Goal: Task Accomplishment & Management: Manage account settings

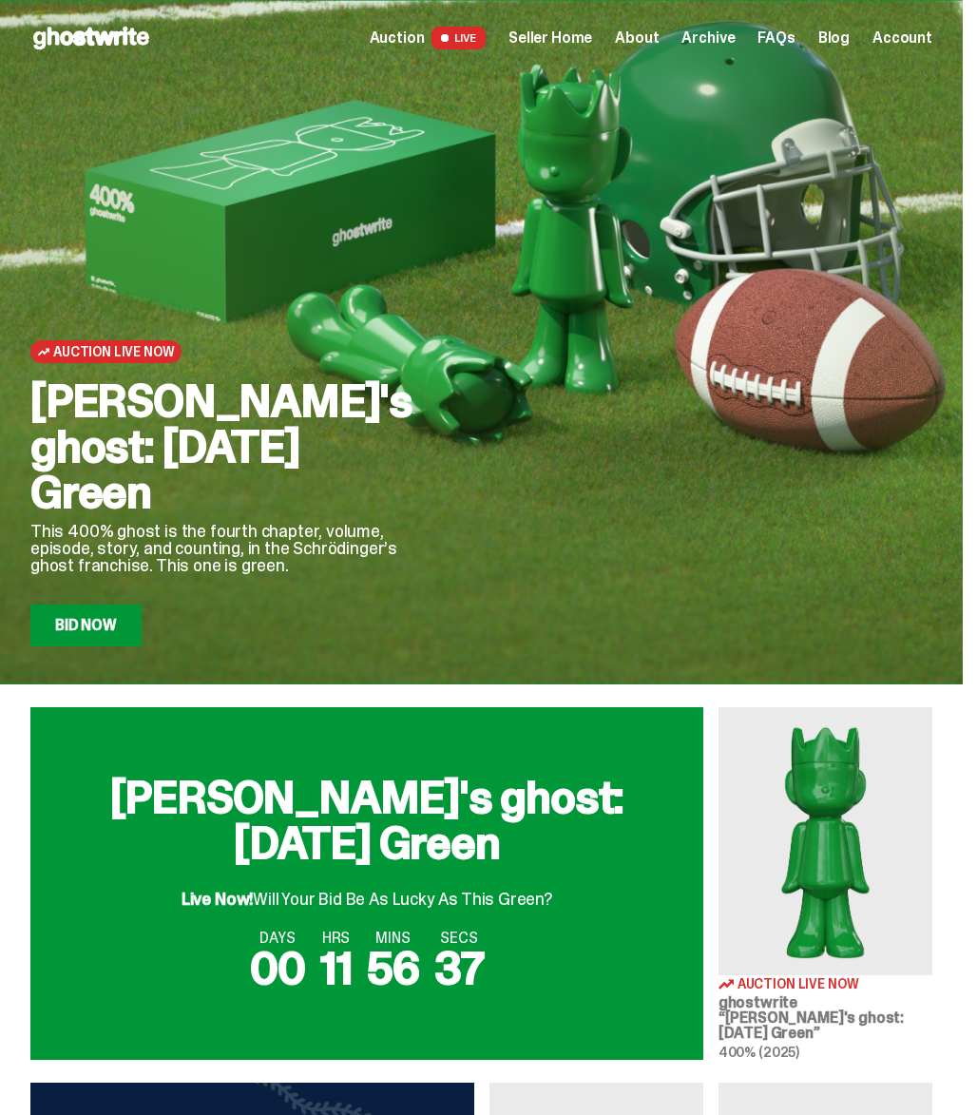
click at [573, 33] on span "Seller Home" at bounding box center [551, 37] width 84 height 15
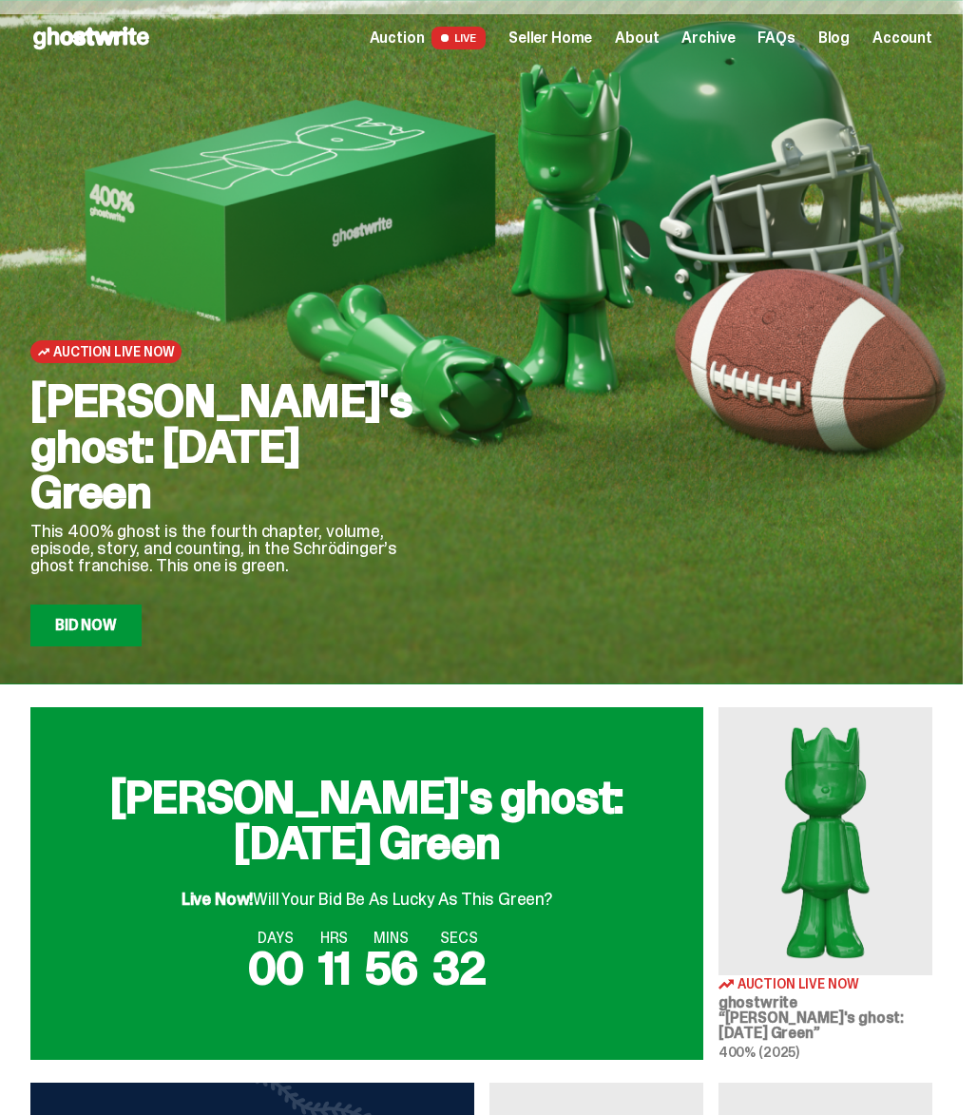
click at [589, 46] on span "Seller Home" at bounding box center [551, 37] width 84 height 15
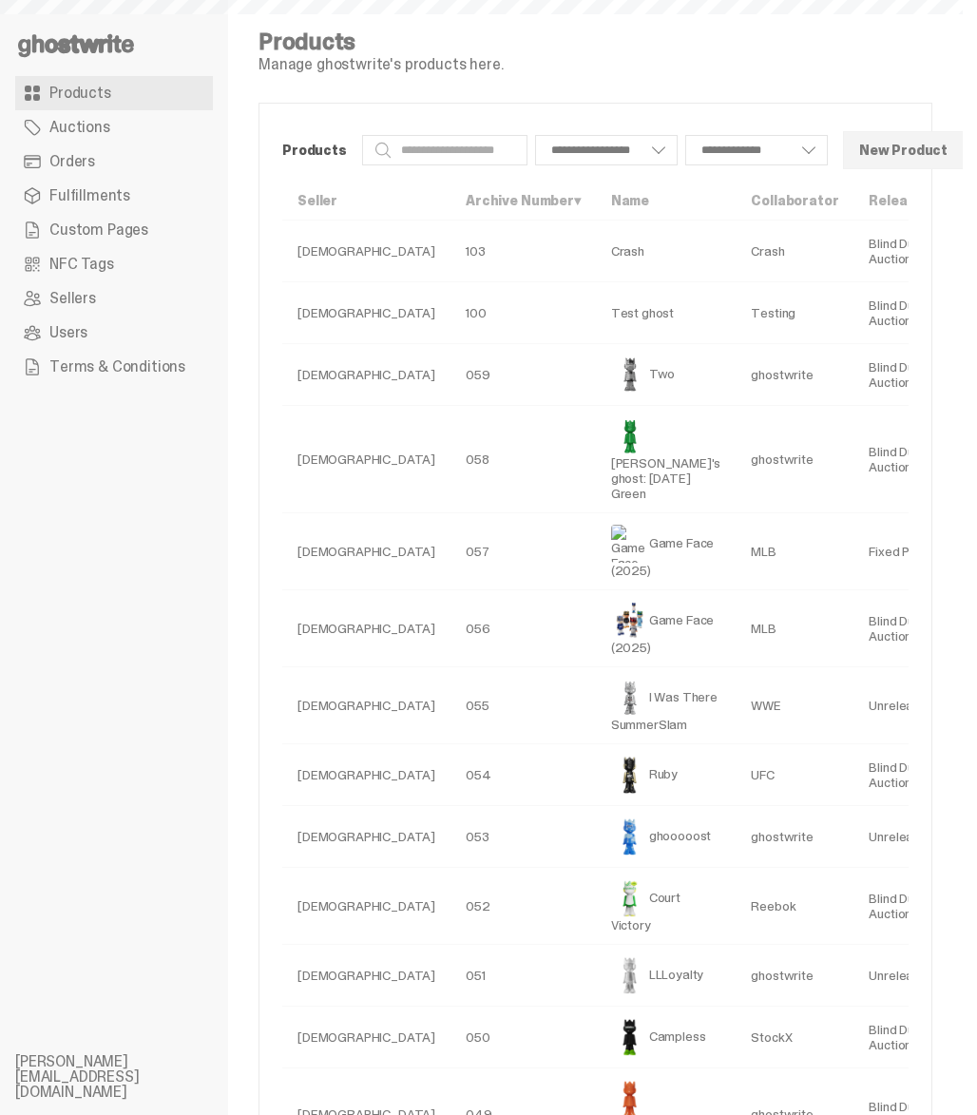
select select
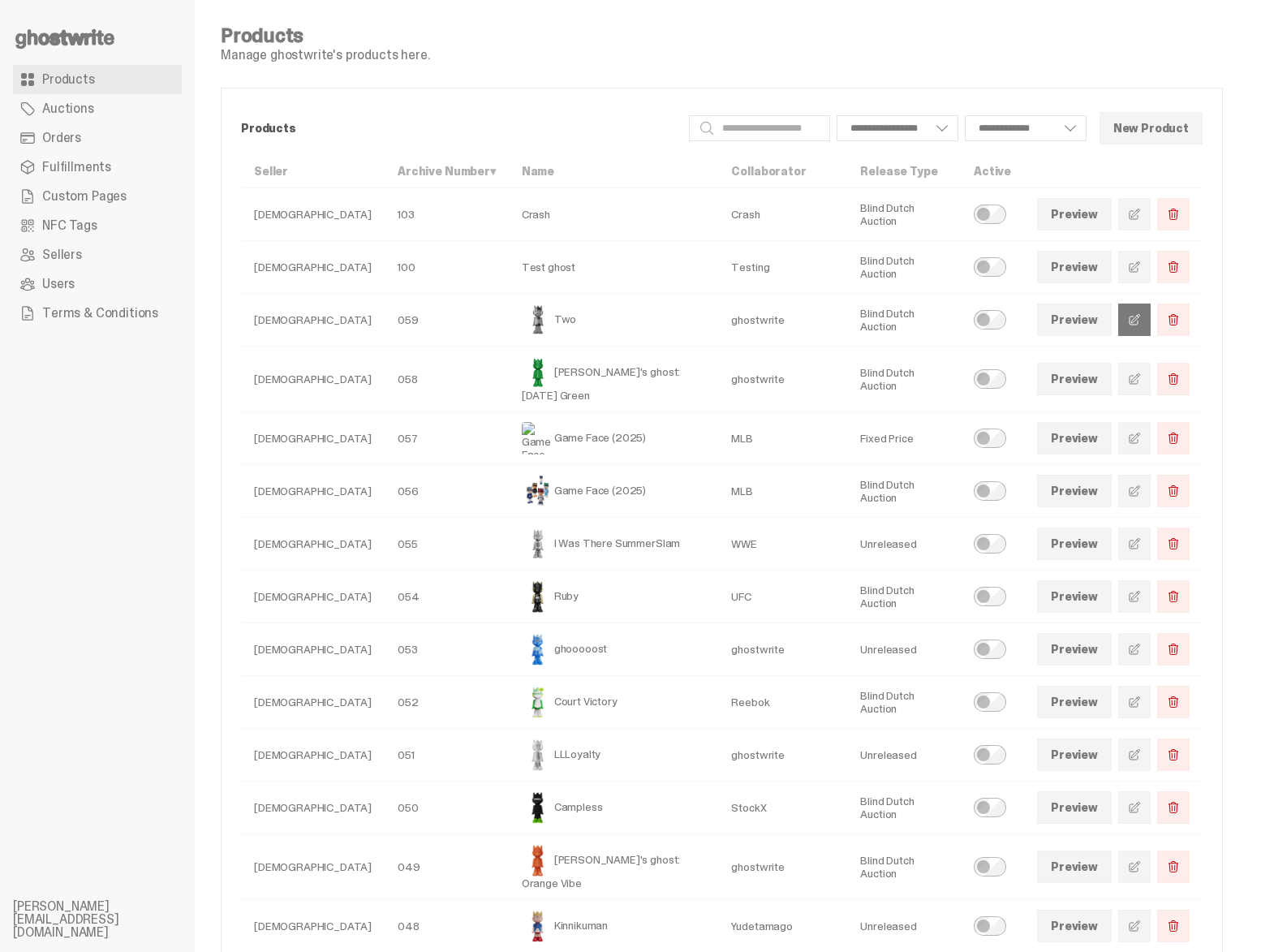
click at [833, 321] on span at bounding box center [1134, 319] width 13 height 13
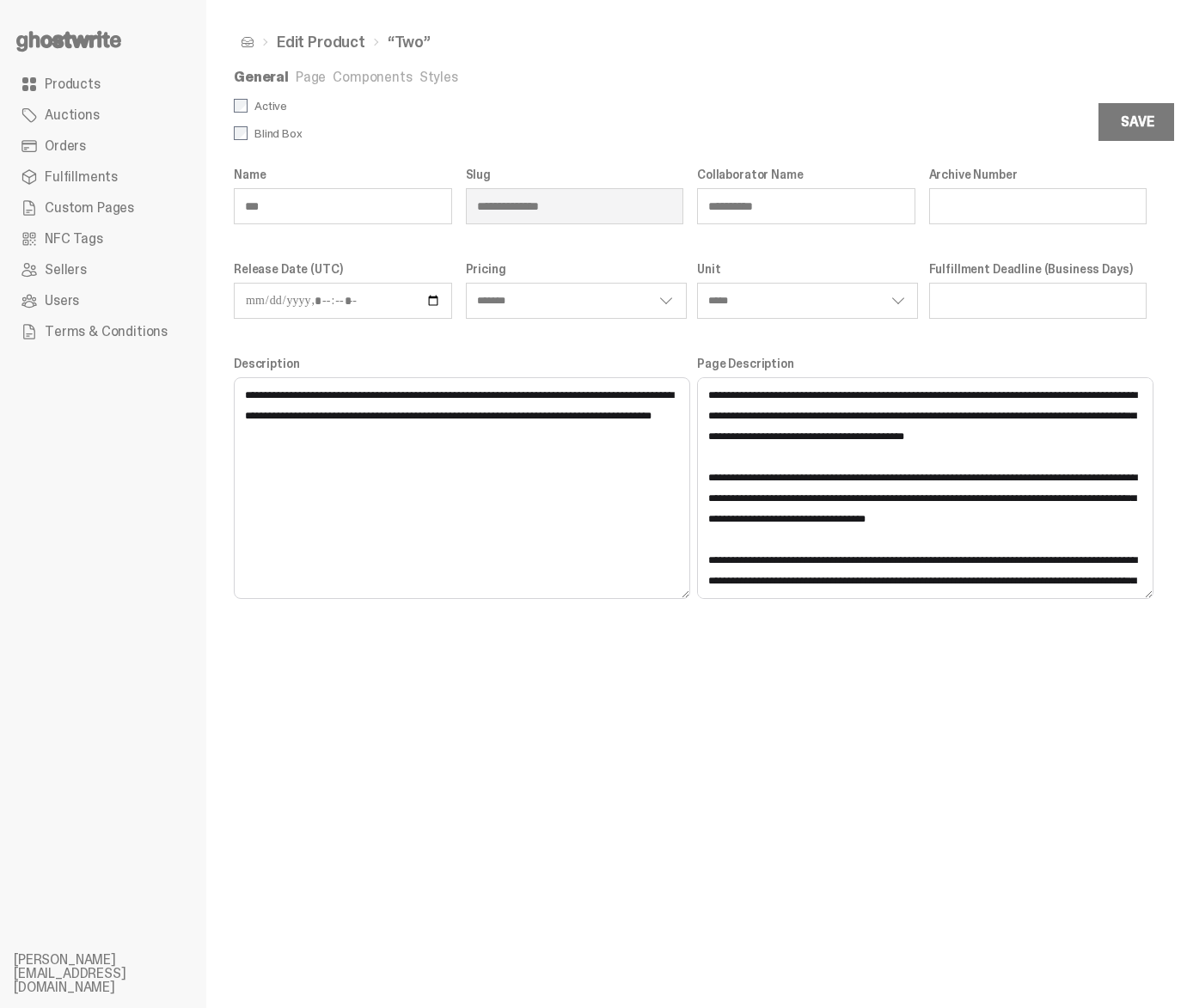
click at [434, 74] on link "Styles" at bounding box center [438, 77] width 39 height 18
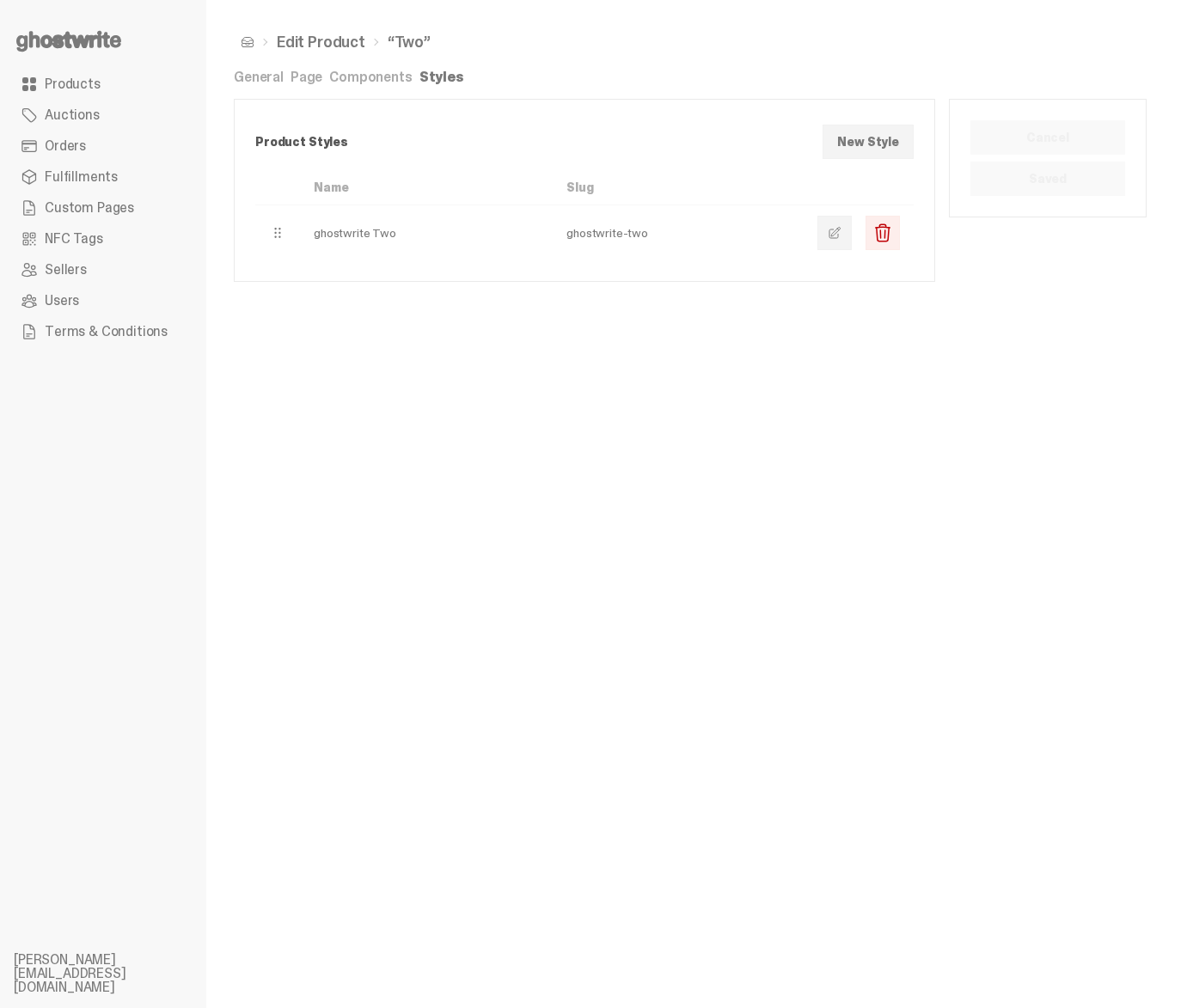
click at [252, 83] on link "General" at bounding box center [259, 77] width 50 height 18
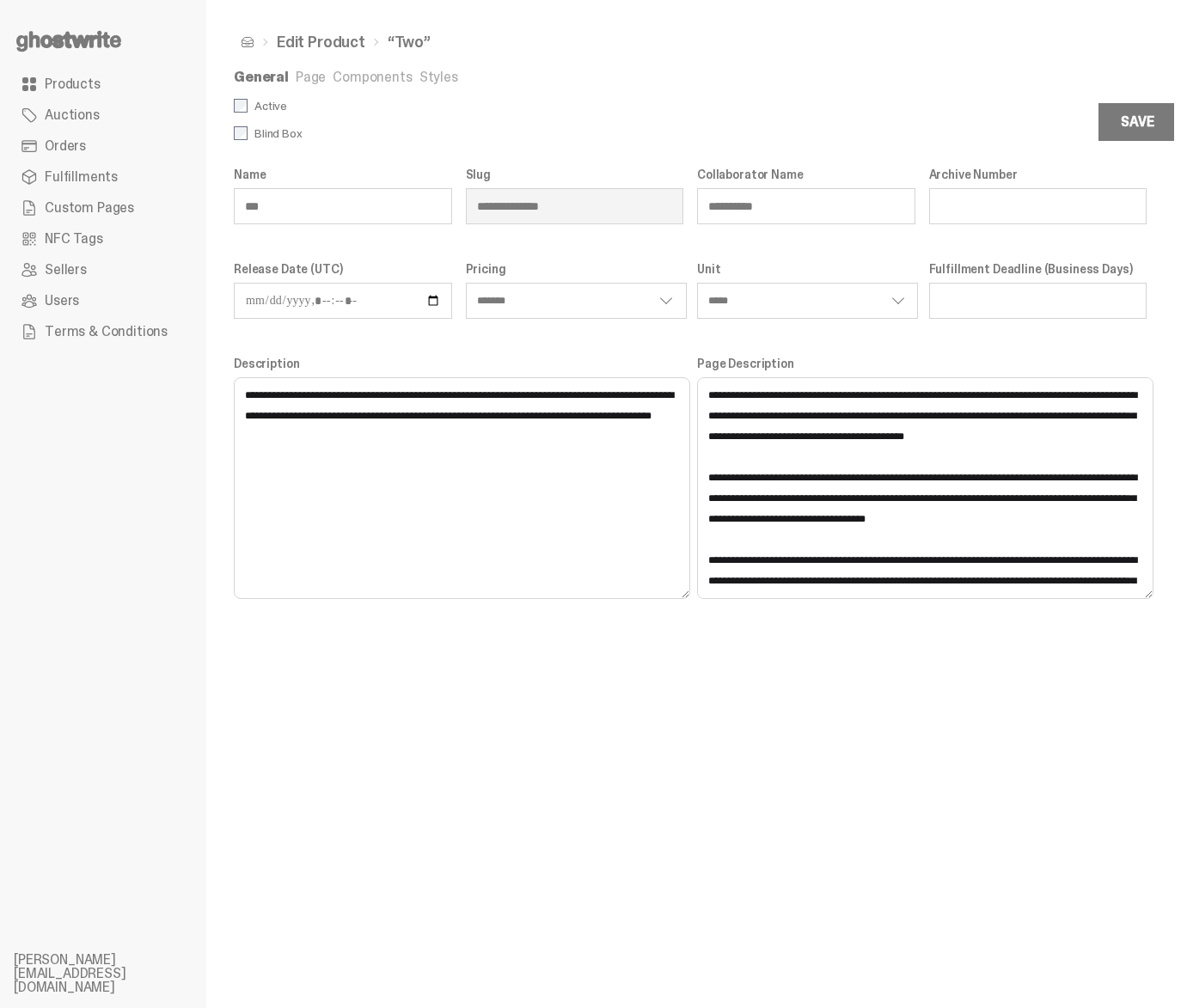
click at [304, 82] on link "Page" at bounding box center [310, 77] width 30 height 18
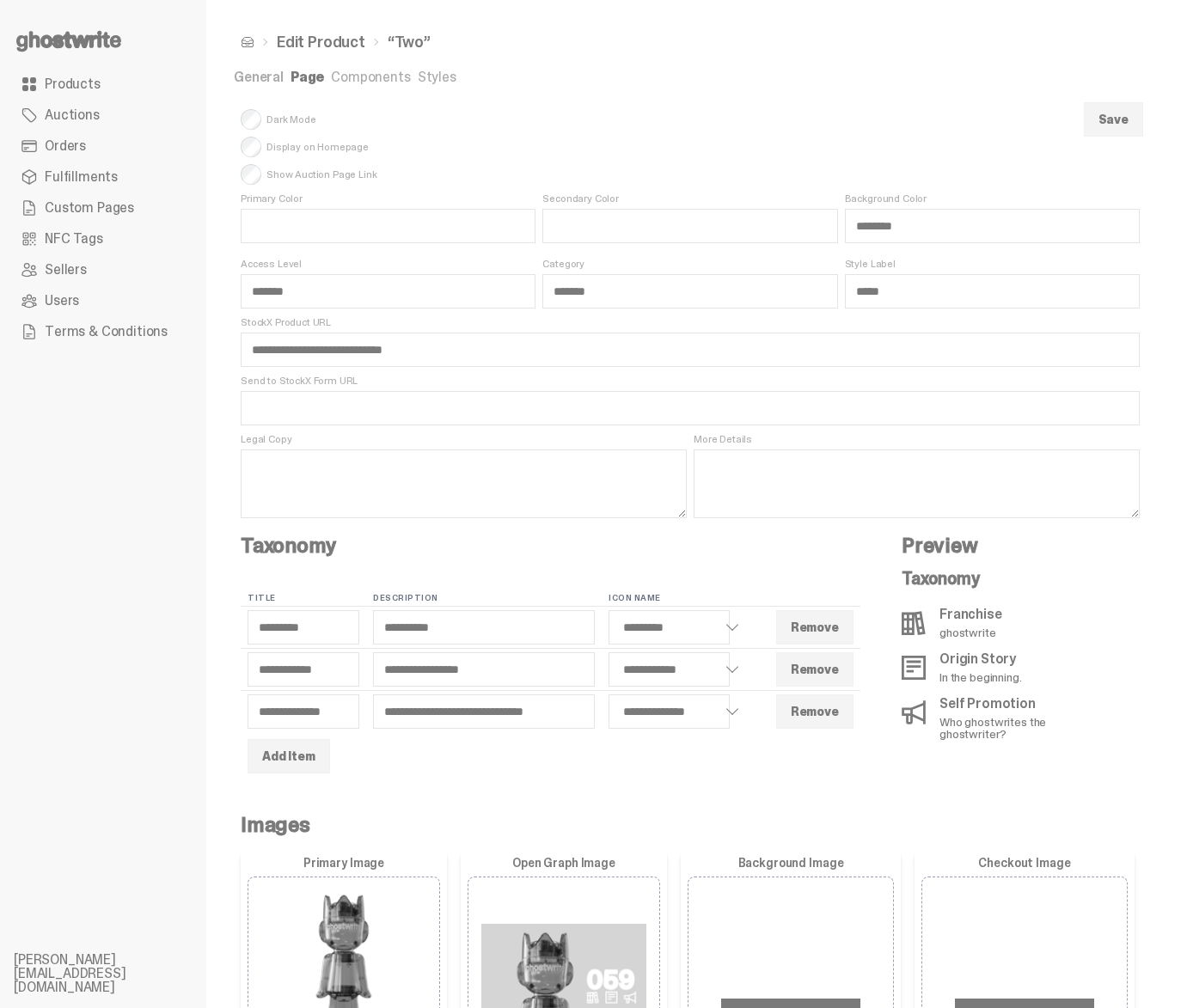
click at [348, 79] on link "Components" at bounding box center [370, 77] width 79 height 18
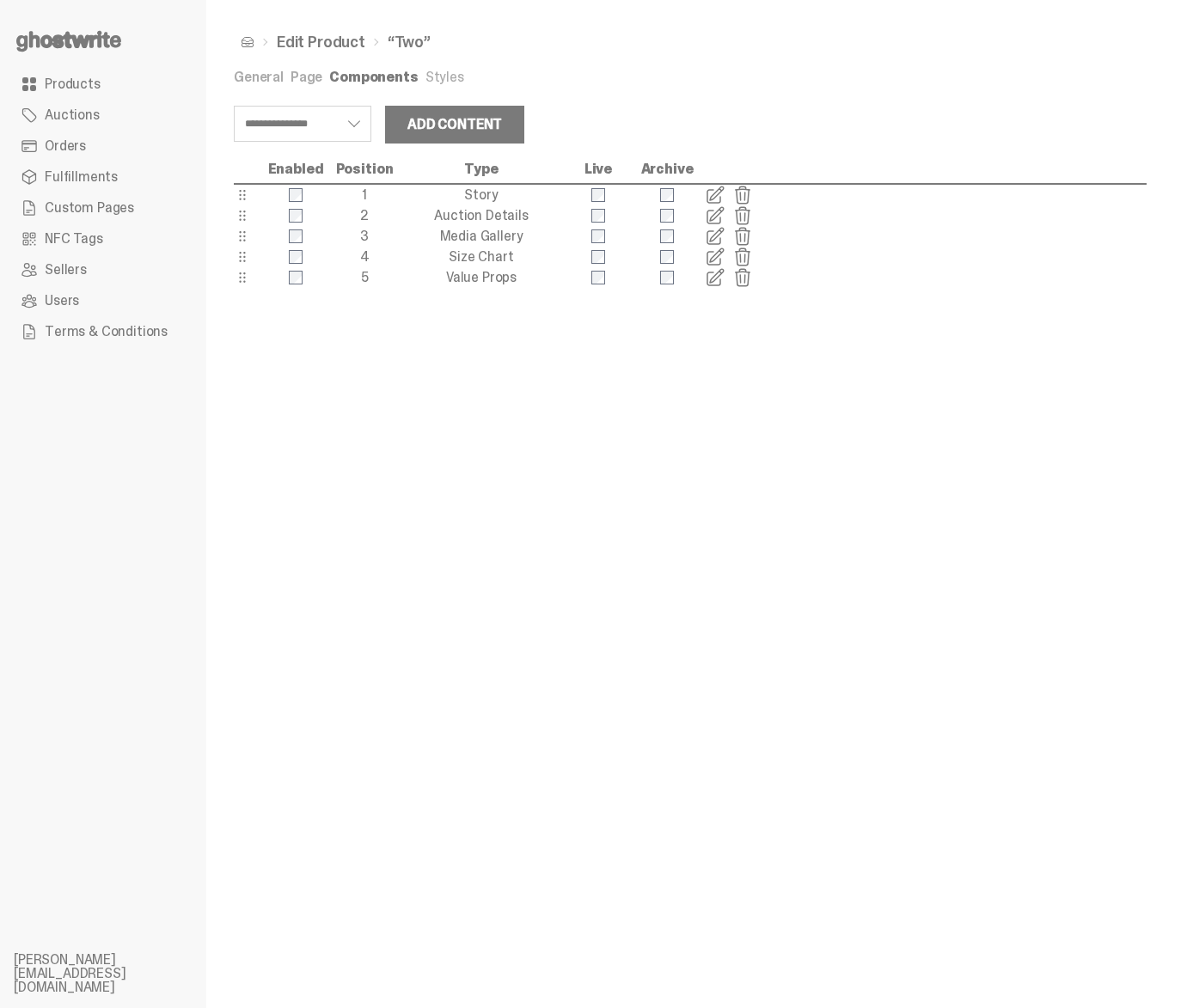
click at [306, 79] on link "Page" at bounding box center [306, 77] width 32 height 18
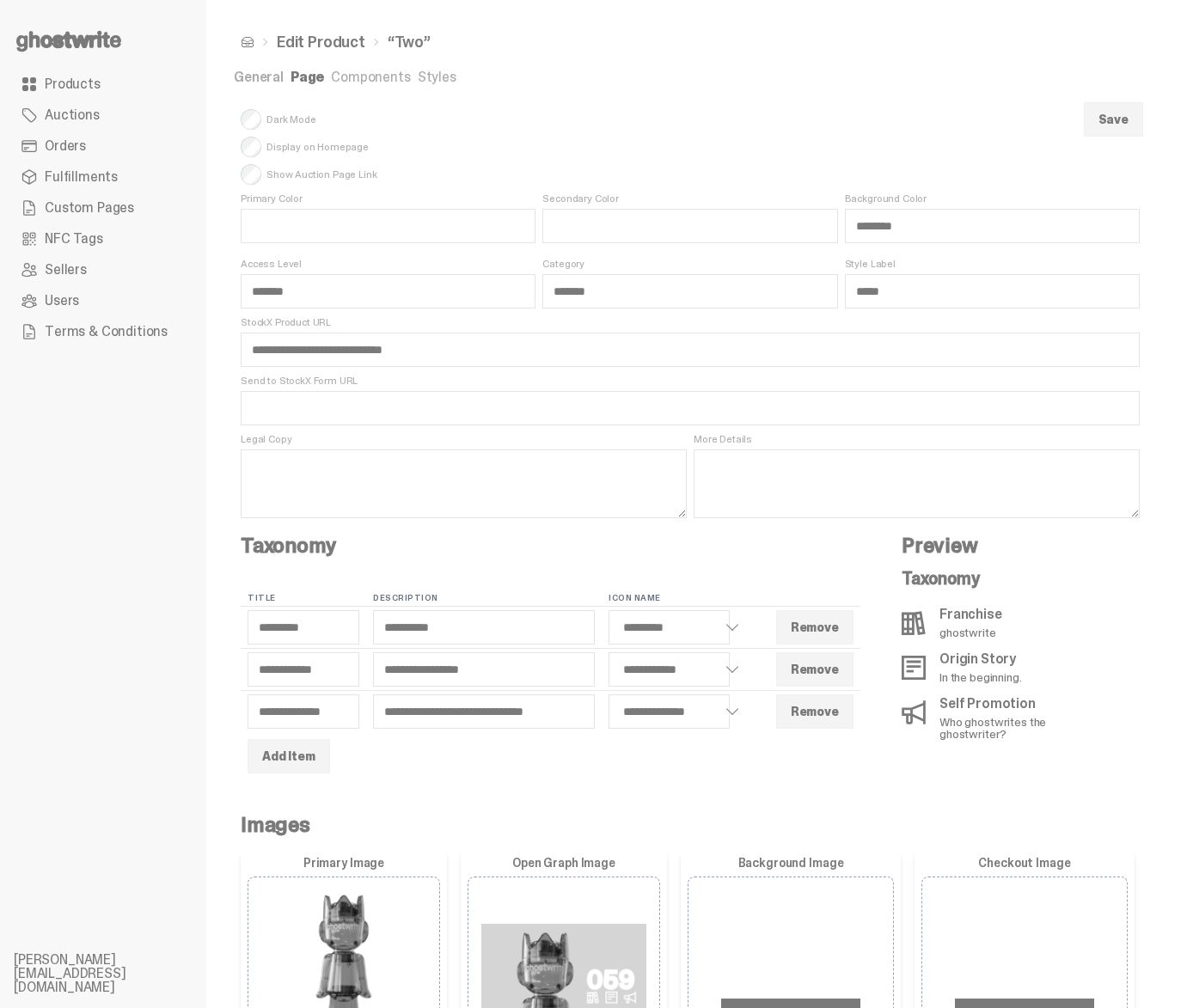
click at [355, 79] on link "Components" at bounding box center [370, 77] width 79 height 18
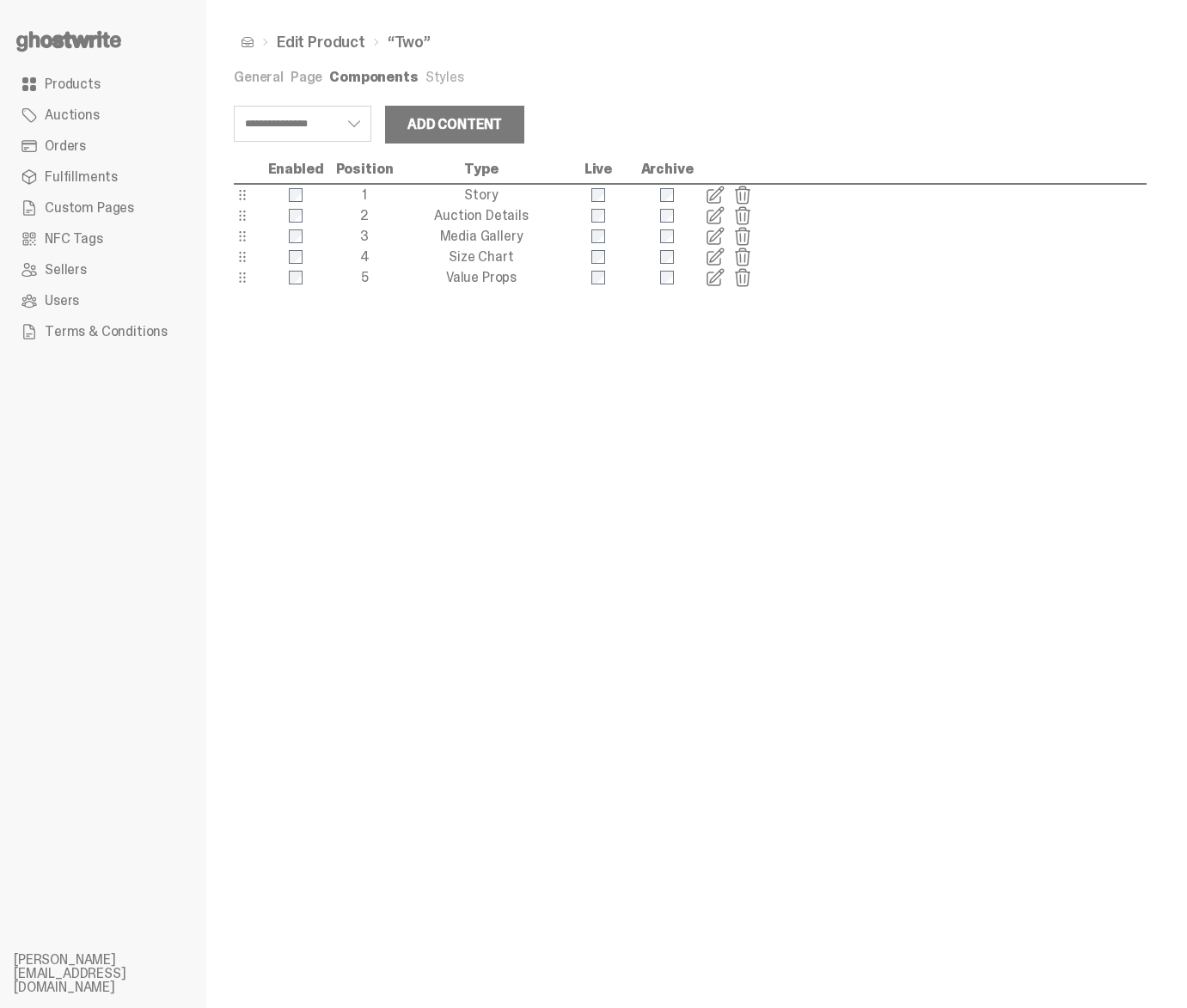
click at [310, 79] on link "Page" at bounding box center [306, 77] width 32 height 18
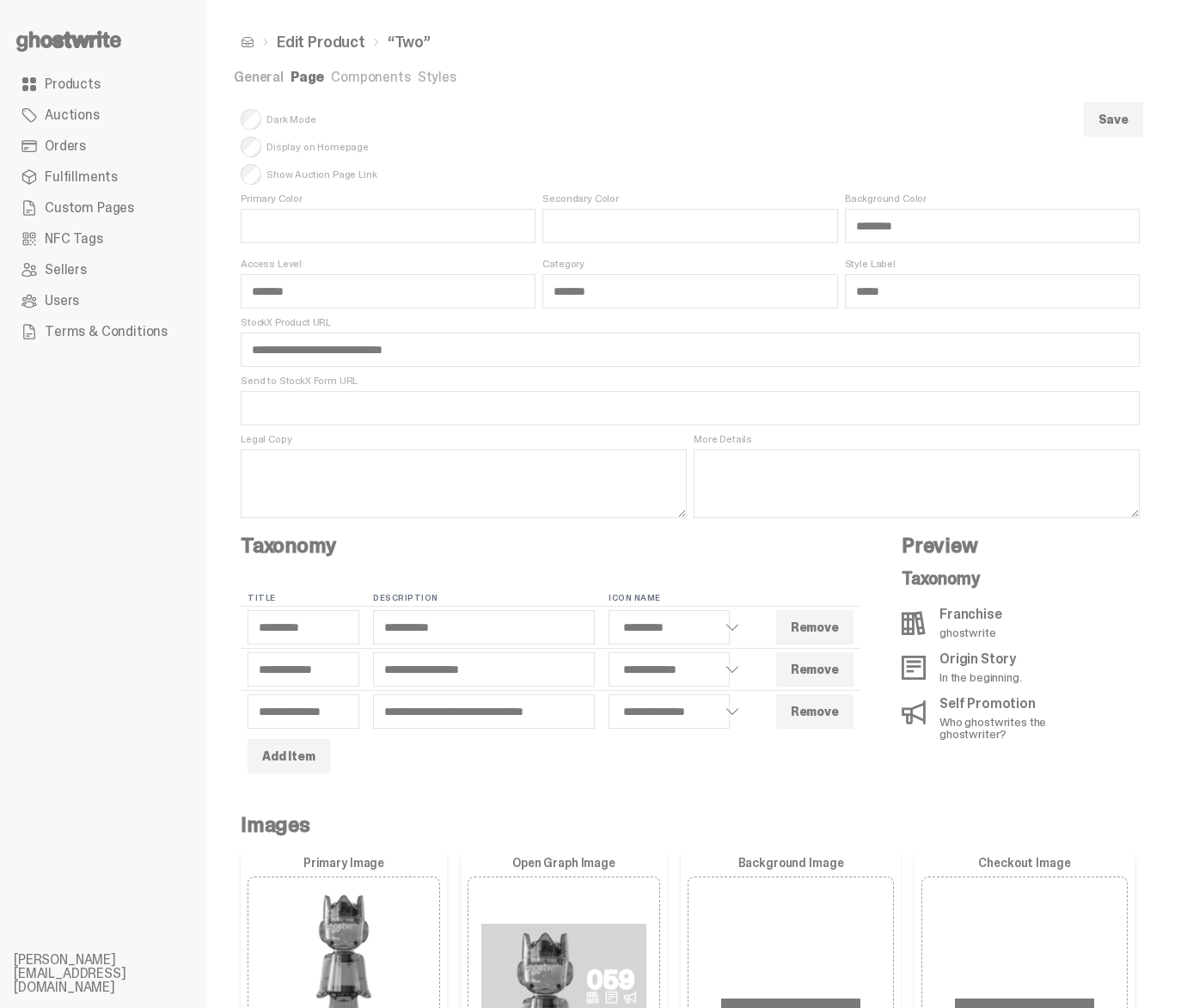
click at [253, 79] on link "General" at bounding box center [259, 77] width 50 height 18
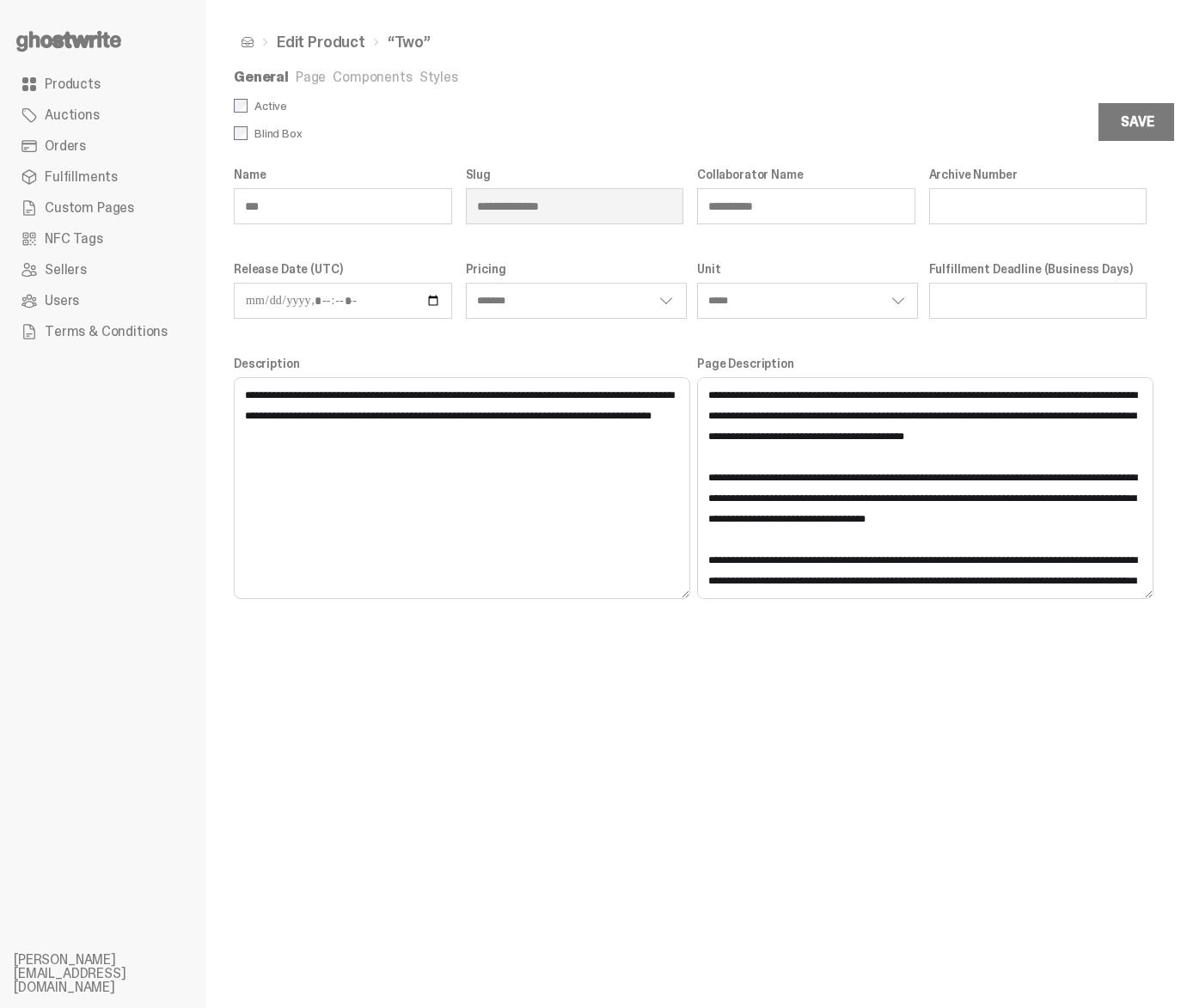
click at [426, 83] on link "Styles" at bounding box center [438, 77] width 39 height 18
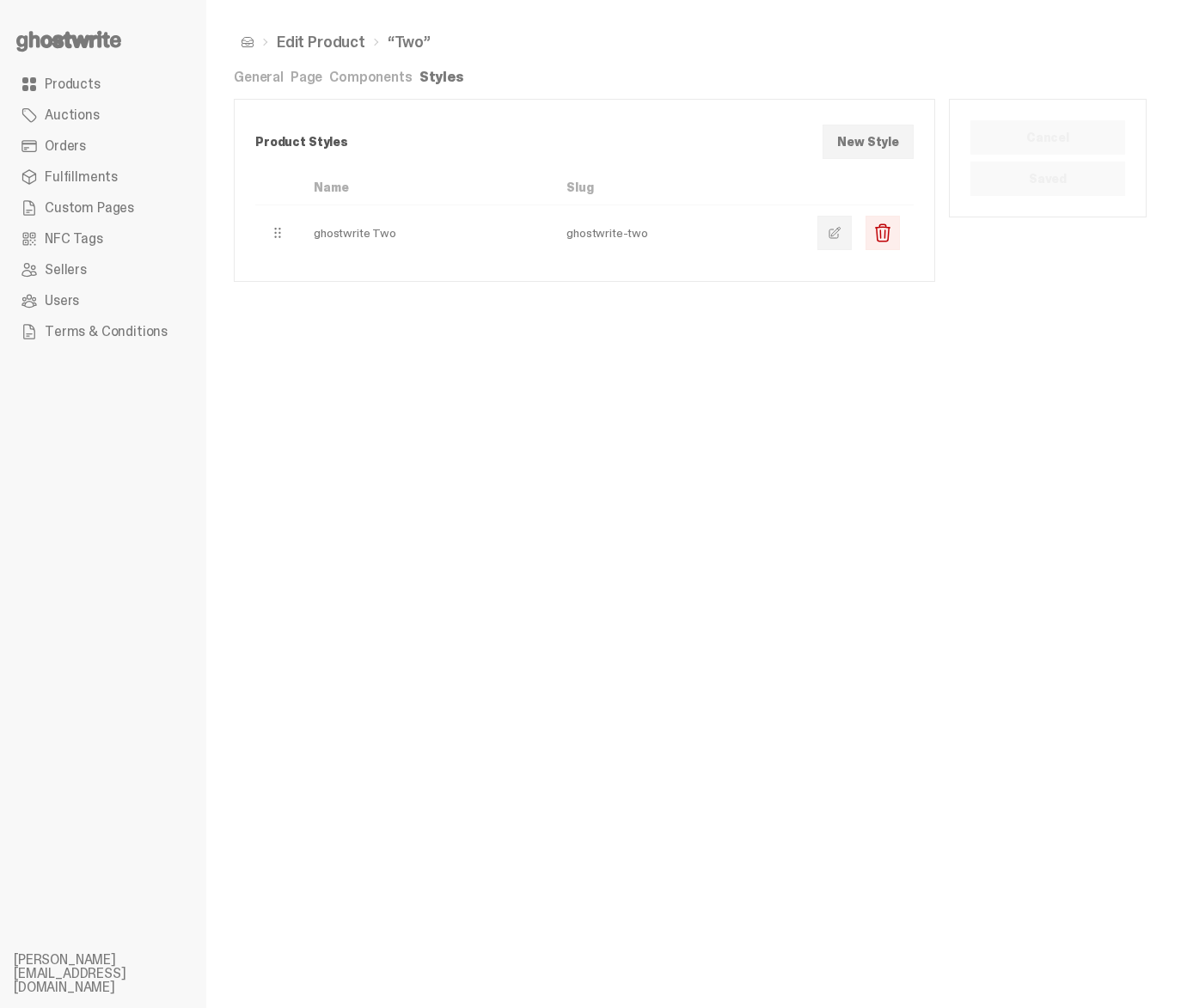
click at [320, 80] on link "Page" at bounding box center [306, 77] width 32 height 18
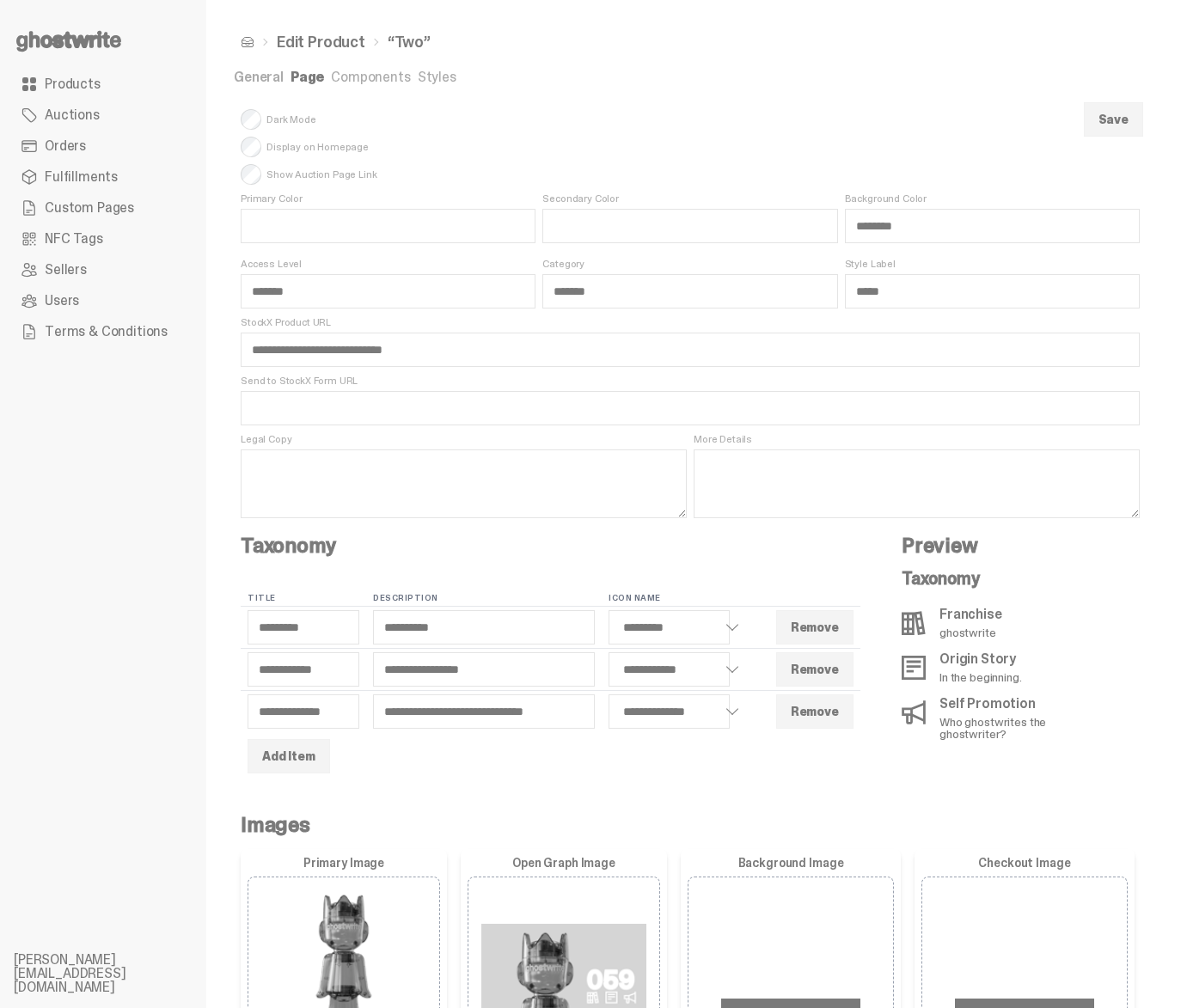
click at [344, 78] on link "Components" at bounding box center [370, 77] width 79 height 18
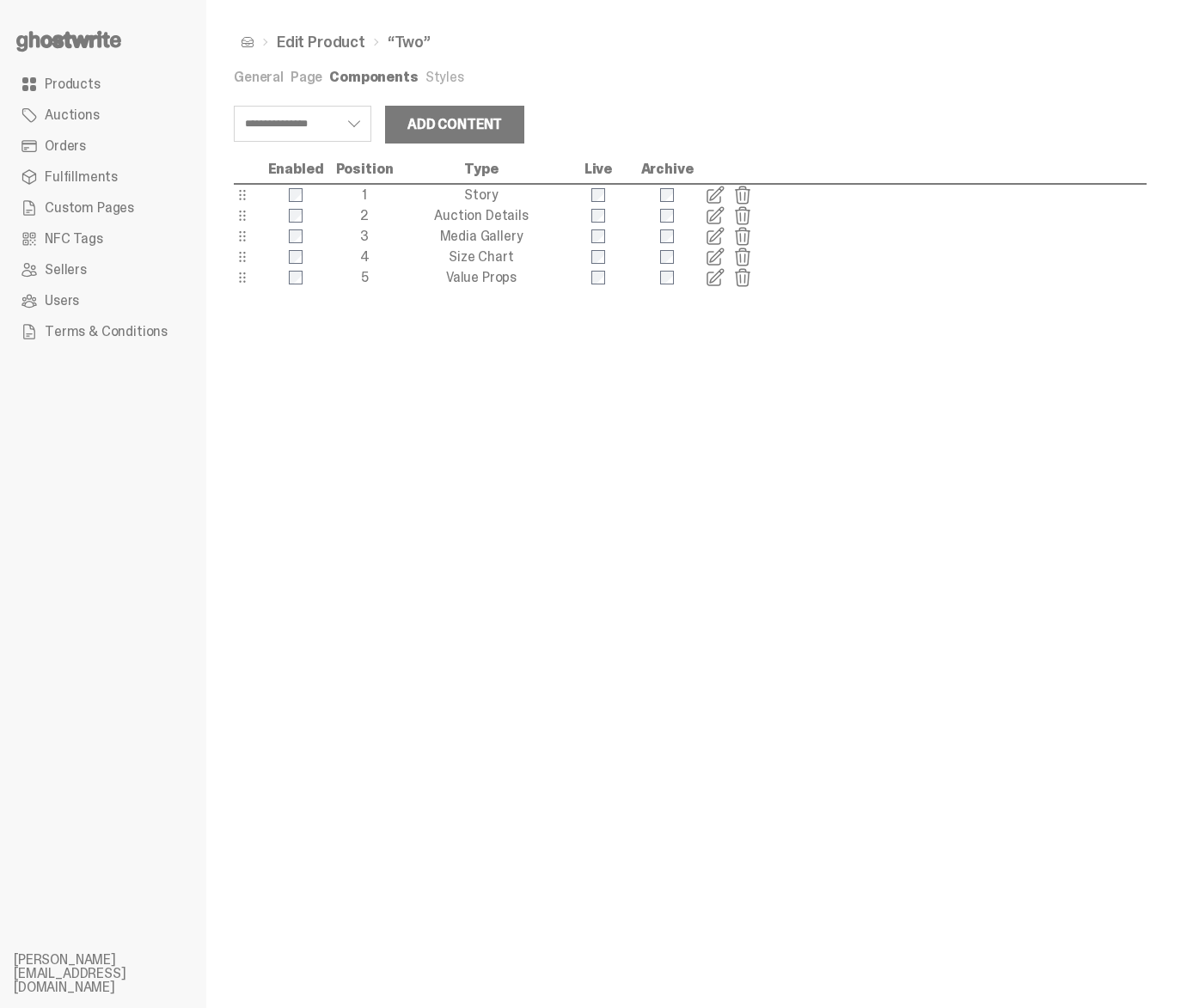
click at [329, 77] on link "Components" at bounding box center [373, 77] width 89 height 18
click at [316, 77] on link "Page" at bounding box center [306, 77] width 32 height 18
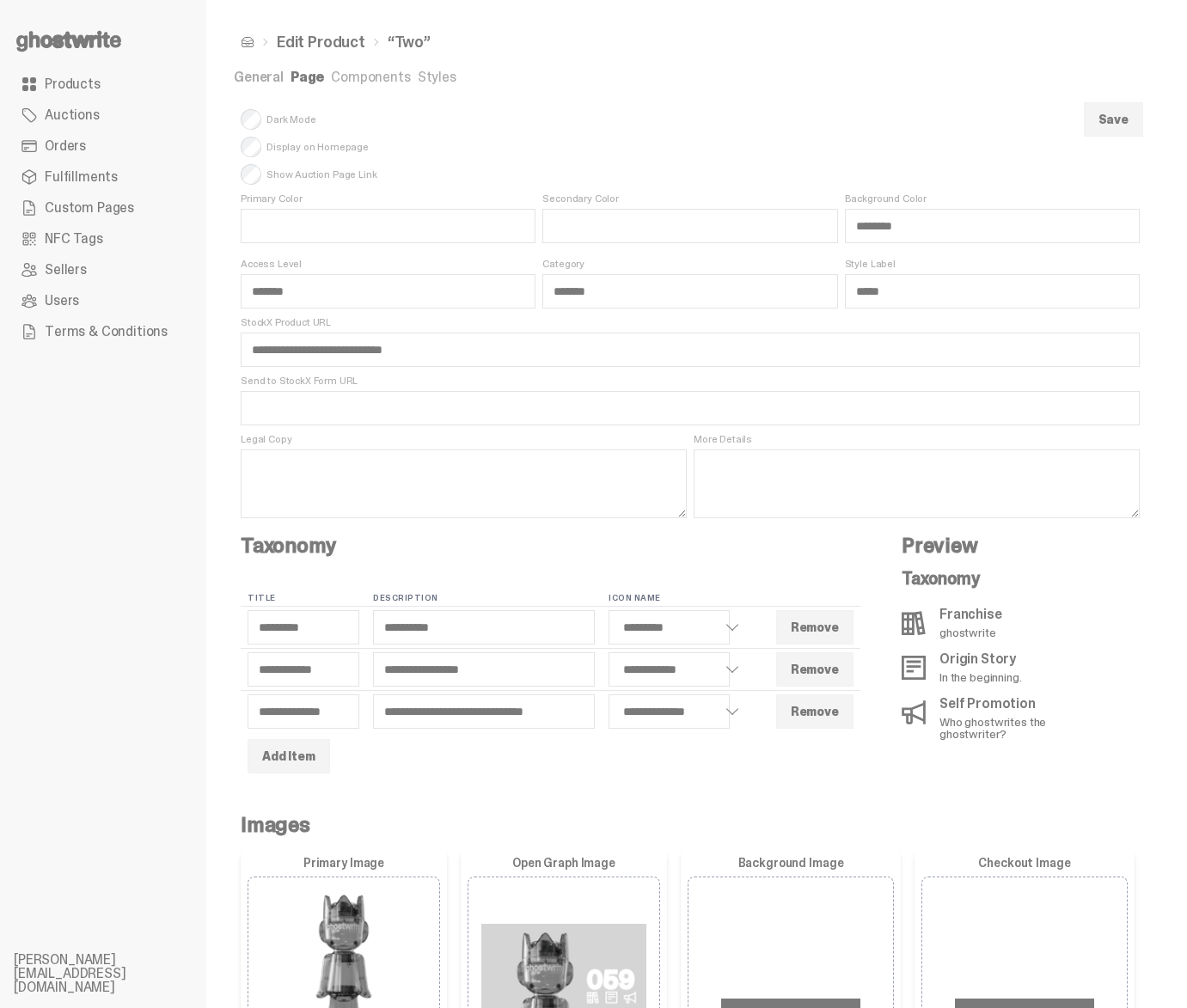
click at [269, 79] on link "General" at bounding box center [259, 77] width 50 height 18
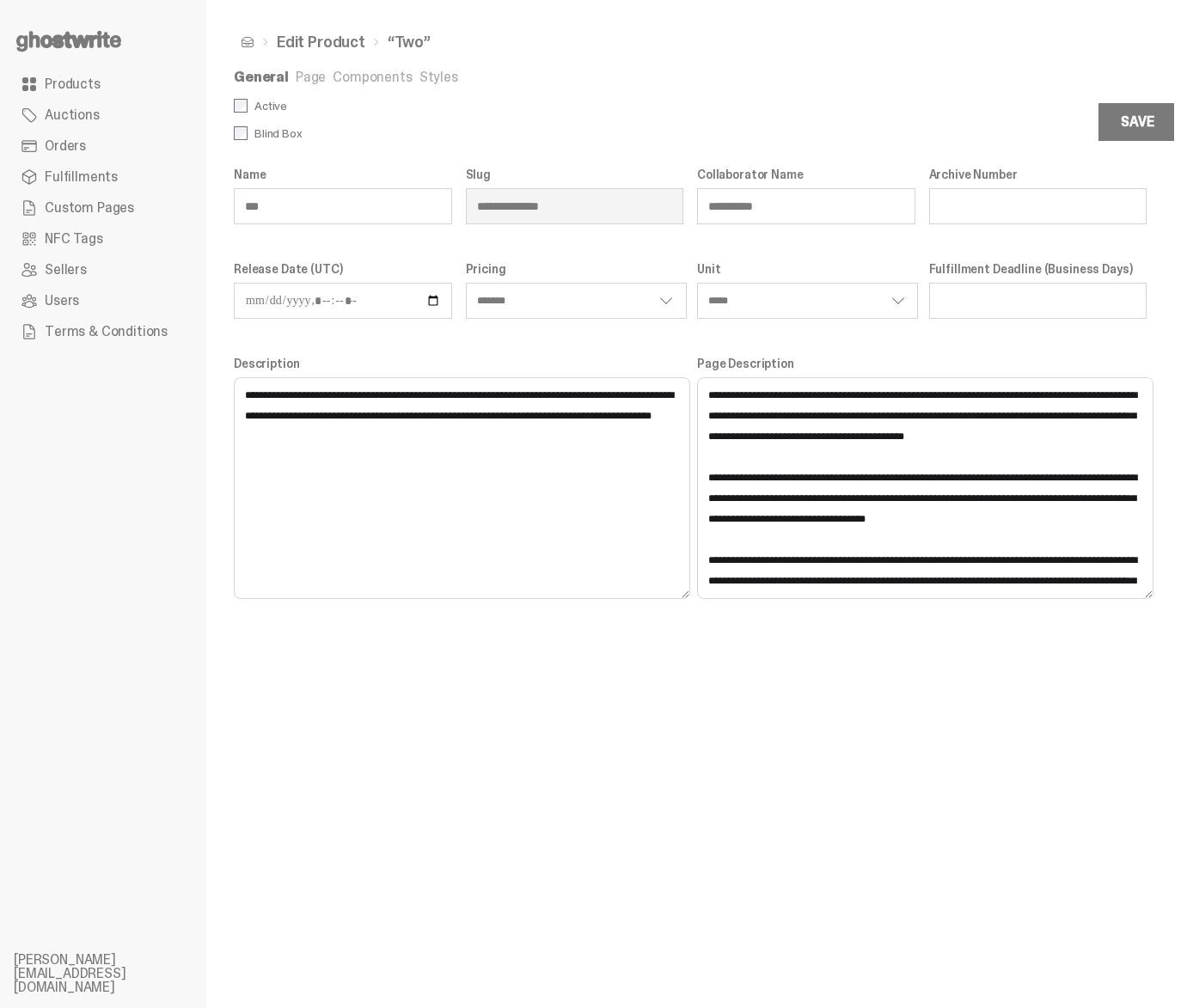
click at [320, 80] on link "Page" at bounding box center [310, 77] width 30 height 18
click at [344, 79] on link "Components" at bounding box center [372, 77] width 79 height 18
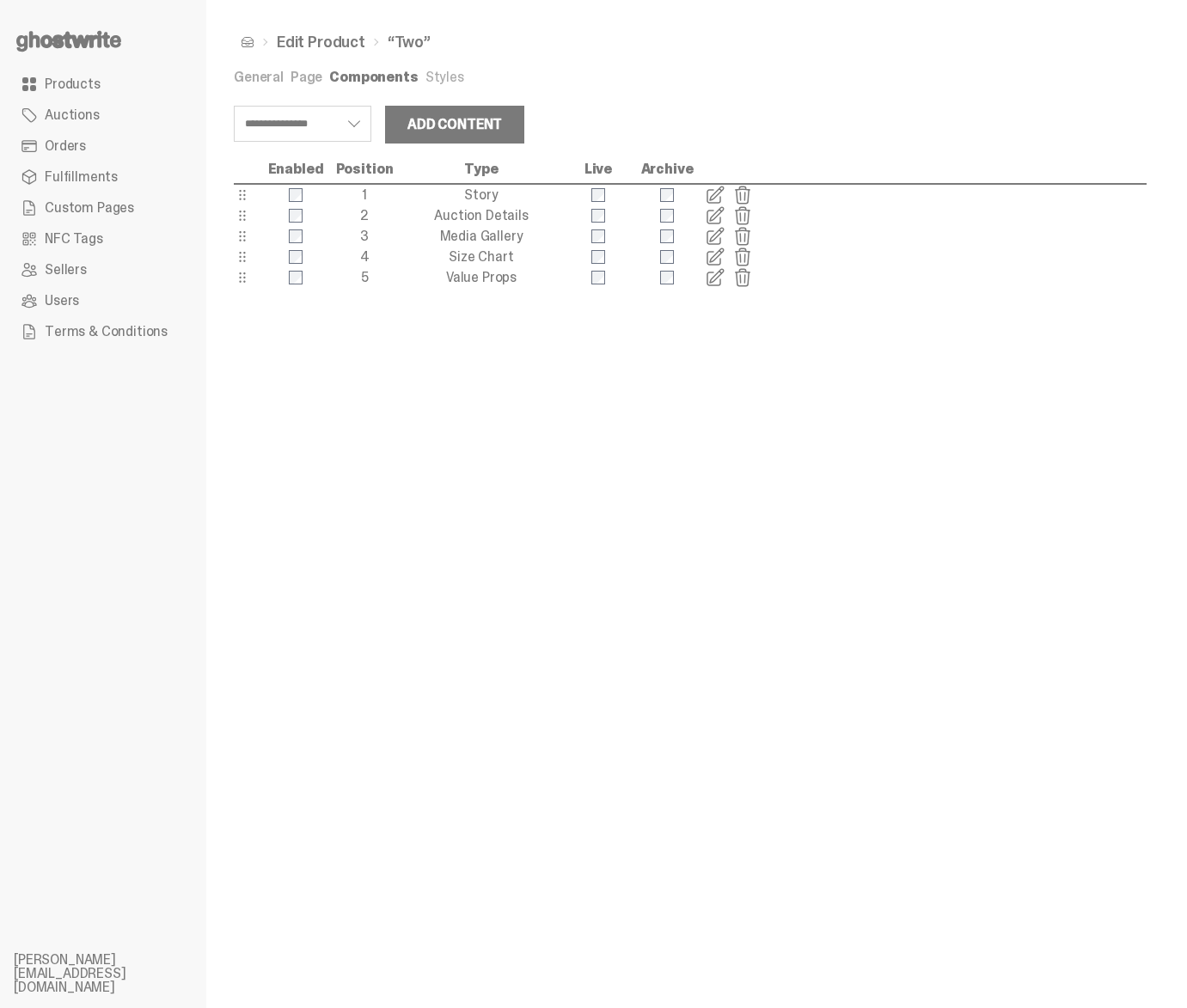
click at [409, 77] on link "Components" at bounding box center [373, 77] width 89 height 18
click at [435, 509] on div "**********" at bounding box center [690, 504] width 967 height 1008
click at [524, 582] on div "**********" at bounding box center [690, 504] width 967 height 1008
